Goal: Contribute content

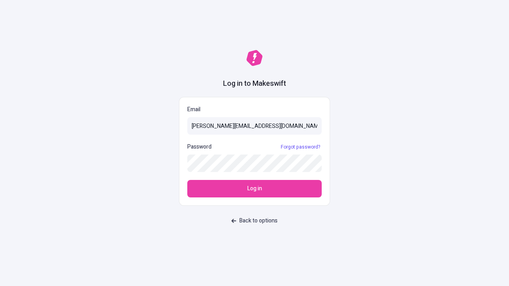
type input "[PERSON_NAME][EMAIL_ADDRESS][DOMAIN_NAME]"
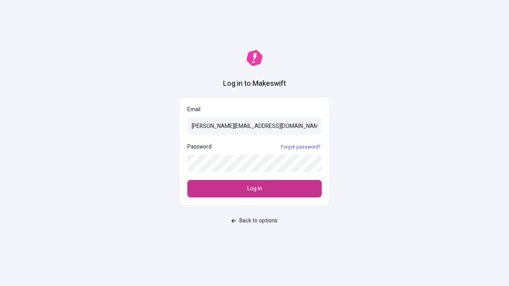
click at [255, 189] on span "Log in" at bounding box center [254, 189] width 15 height 9
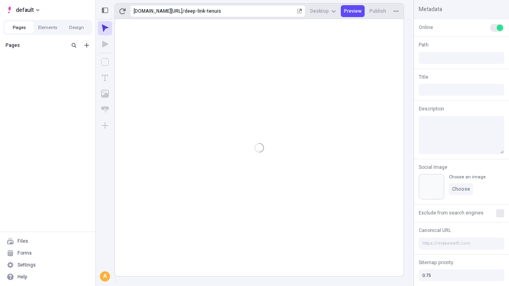
type input "/deep-link-tenuis"
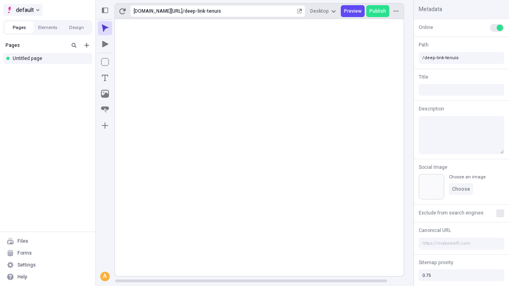
click at [22, 10] on span "default" at bounding box center [25, 10] width 18 height 10
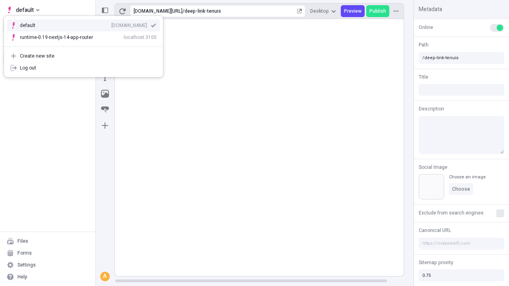
click at [111, 24] on div "[DOMAIN_NAME]" at bounding box center [129, 25] width 36 height 6
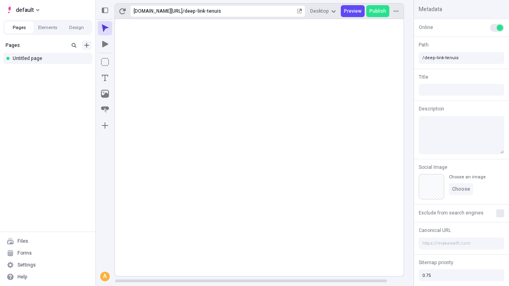
click at [87, 45] on icon "Add new" at bounding box center [86, 45] width 5 height 5
click at [50, 71] on div "Blank page" at bounding box center [50, 71] width 76 height 12
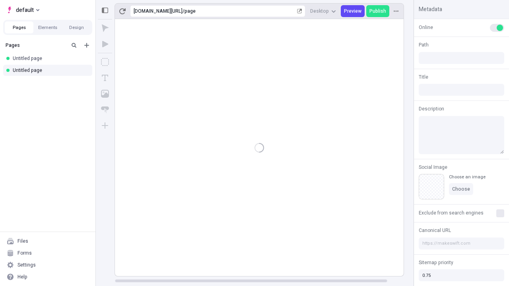
type input "/page"
click at [105, 62] on icon "Box" at bounding box center [105, 62] width 8 height 8
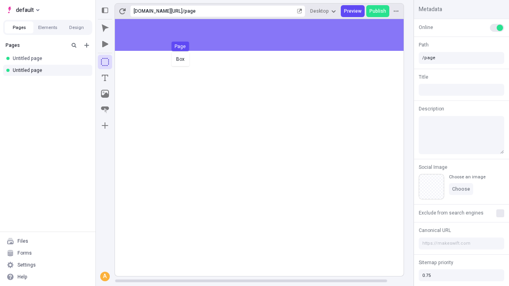
click at [267, 35] on div "Box Page" at bounding box center [254, 143] width 509 height 286
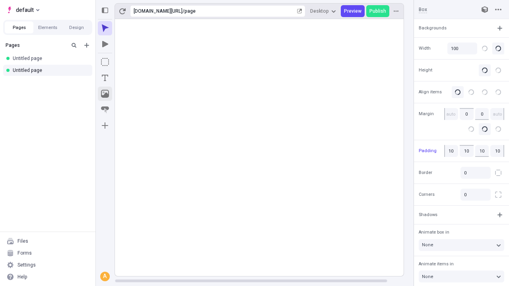
click at [105, 94] on icon "Image" at bounding box center [105, 94] width 8 height 8
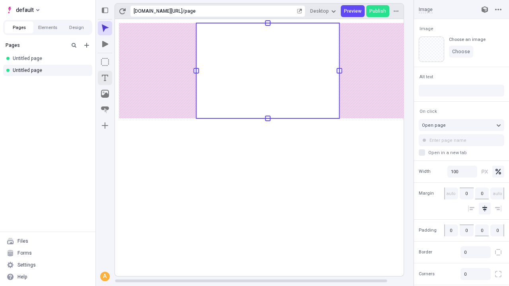
click at [105, 78] on icon "Text" at bounding box center [105, 78] width 6 height 6
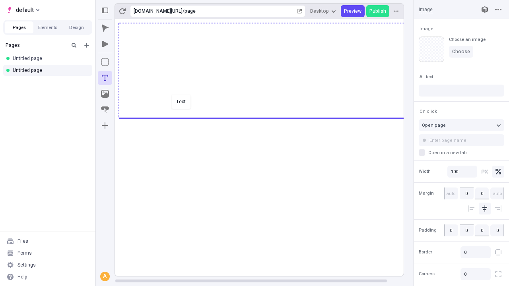
click at [267, 118] on div "Text" at bounding box center [254, 143] width 509 height 286
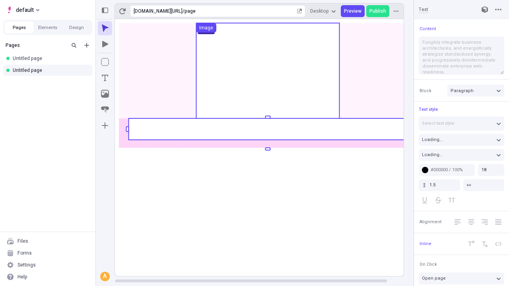
click at [267, 129] on rect at bounding box center [267, 129] width 278 height 21
click at [267, 129] on rect at bounding box center [268, 147] width 306 height 257
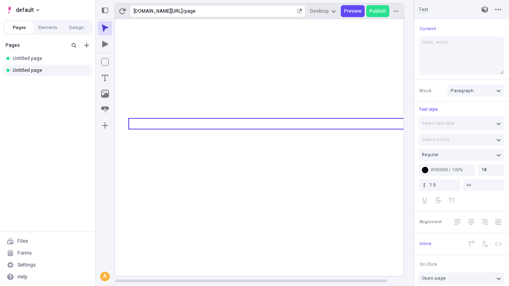
type textarea "Hello, world!"
click at [105, 94] on icon "Image" at bounding box center [105, 94] width 8 height 8
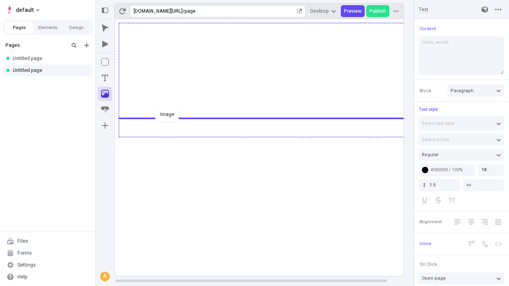
click at [267, 136] on div "Image" at bounding box center [254, 143] width 509 height 286
